Goal: Task Accomplishment & Management: Manage account settings

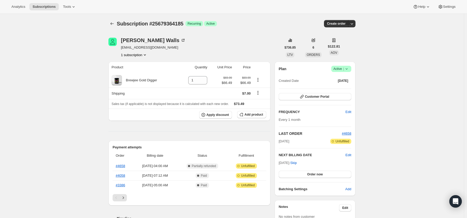
click at [348, 68] on icon at bounding box center [346, 68] width 5 height 5
click at [339, 88] on span "Cancel subscription" at bounding box center [341, 88] width 29 height 4
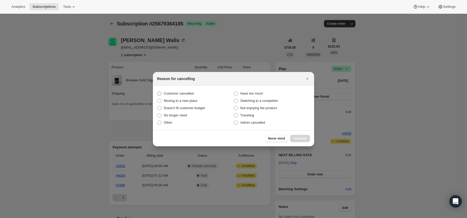
click at [177, 94] on span "Customer cancelled" at bounding box center [179, 94] width 30 height 4
click at [158, 92] on input "Customer cancelled" at bounding box center [157, 92] width 0 height 0
radio input "true"
click at [305, 138] on span "Continue" at bounding box center [300, 139] width 14 height 4
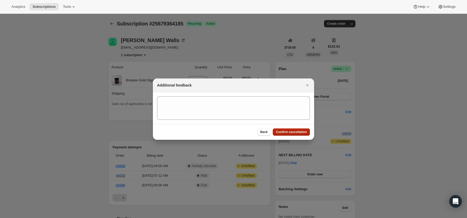
click at [294, 131] on span "Confirm cancellation" at bounding box center [291, 132] width 31 height 4
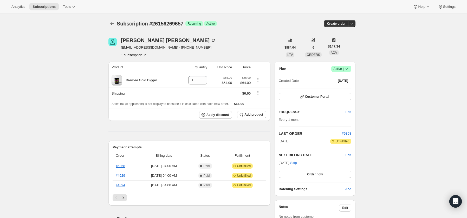
click at [349, 69] on icon at bounding box center [346, 68] width 5 height 5
click at [340, 86] on span "Cancel subscription" at bounding box center [341, 88] width 29 height 4
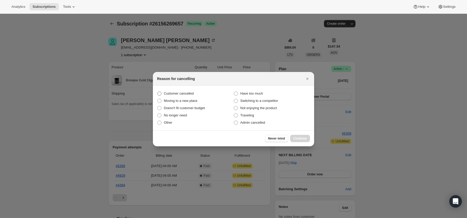
click at [175, 94] on span "Customer cancelled" at bounding box center [179, 94] width 30 height 4
click at [158, 92] on input "Customer cancelled" at bounding box center [157, 92] width 0 height 0
radio input "true"
click at [300, 140] on span "Continue" at bounding box center [300, 139] width 14 height 4
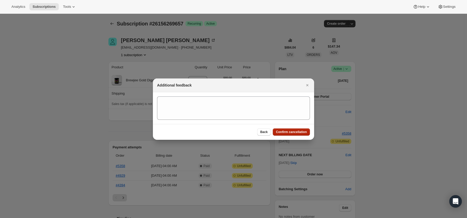
click at [295, 132] on span "Confirm cancellation" at bounding box center [291, 132] width 31 height 4
